Goal: Task Accomplishment & Management: Complete application form

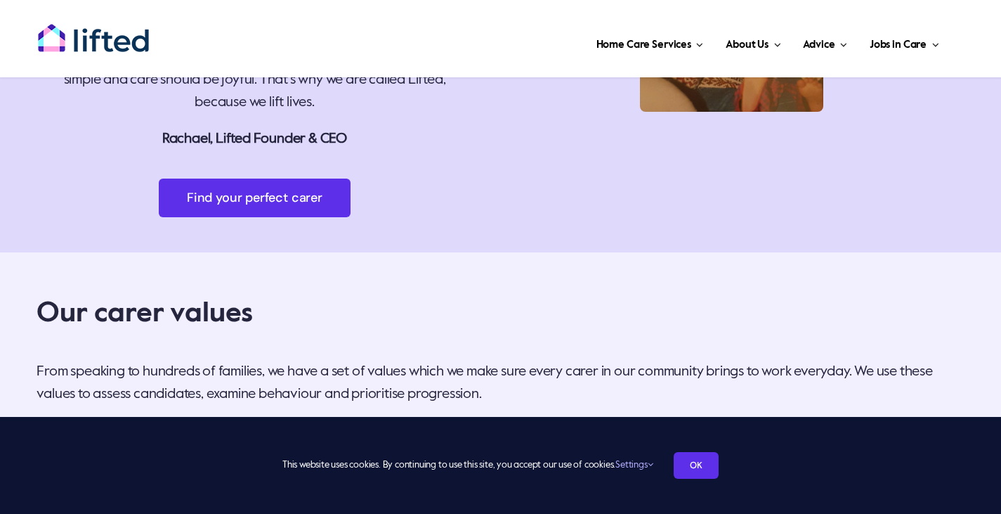
scroll to position [3230, 0]
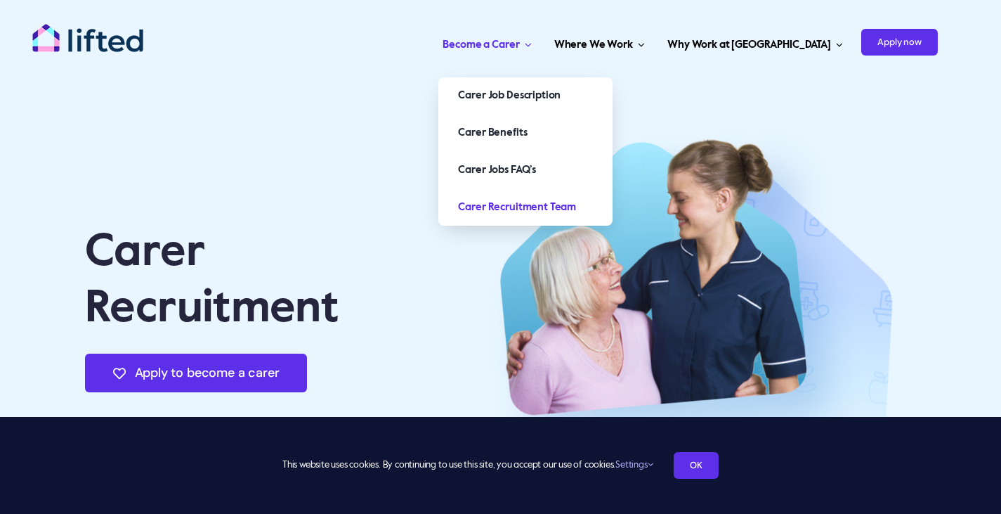
click at [531, 46] on span "Carer Jobs Menu" at bounding box center [525, 44] width 12 height 11
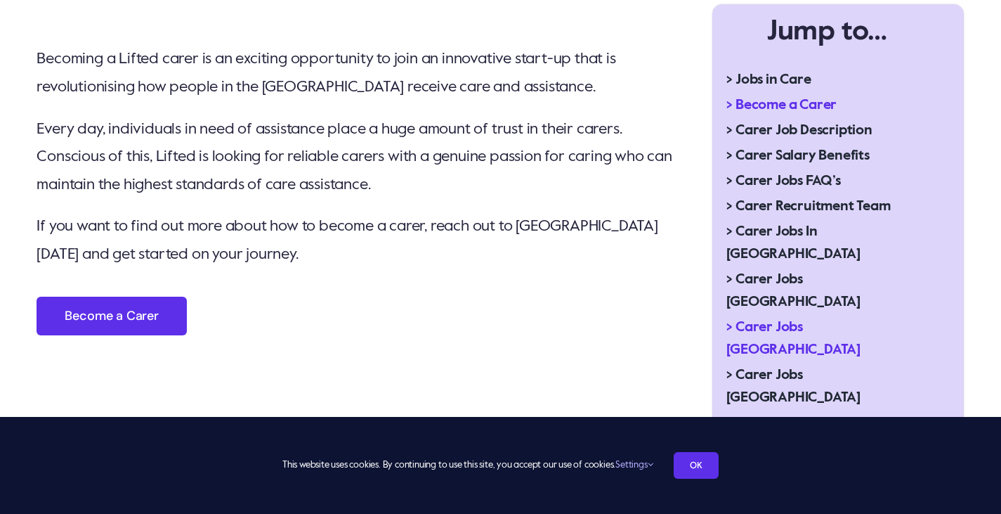
scroll to position [703, 0]
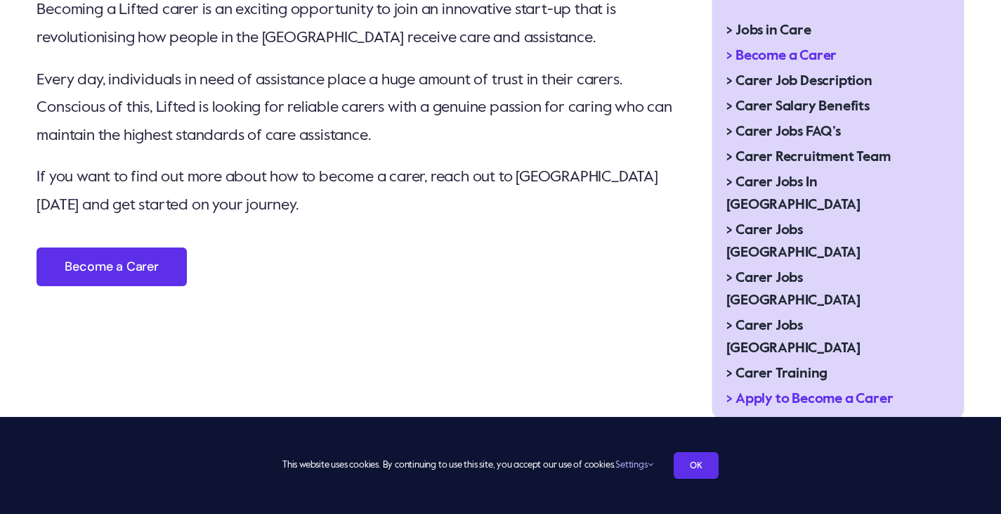
click at [805, 388] on span "> Apply to Become a Carer" at bounding box center [809, 399] width 167 height 22
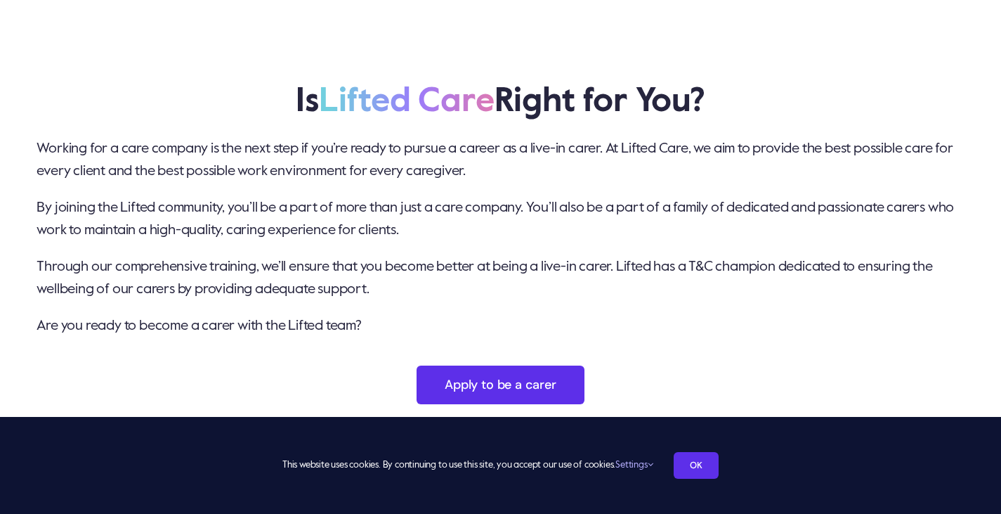
scroll to position [3513, 0]
